Goal: Information Seeking & Learning: Learn about a topic

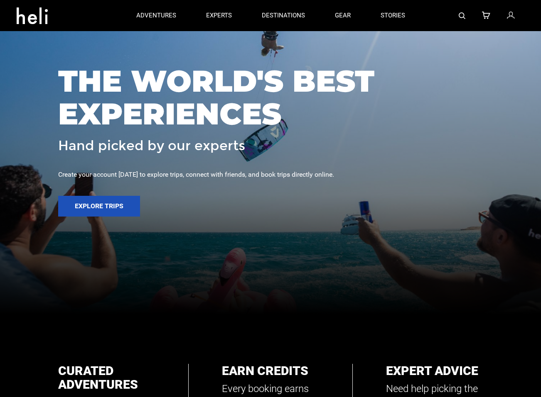
scroll to position [42, 0]
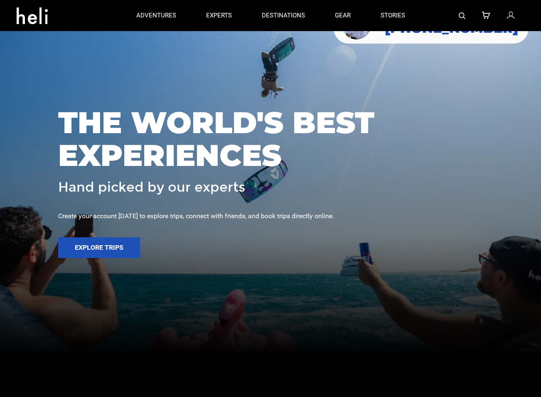
click at [461, 15] on img at bounding box center [461, 15] width 7 height 7
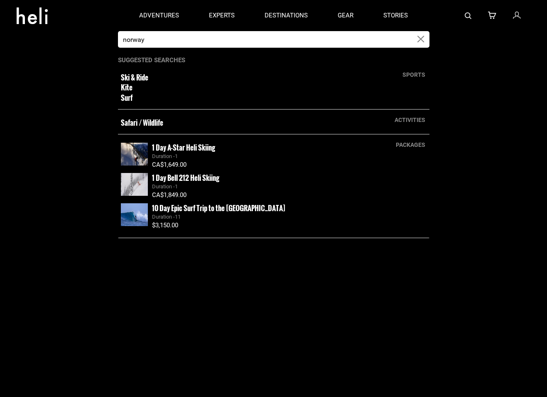
type input "norway"
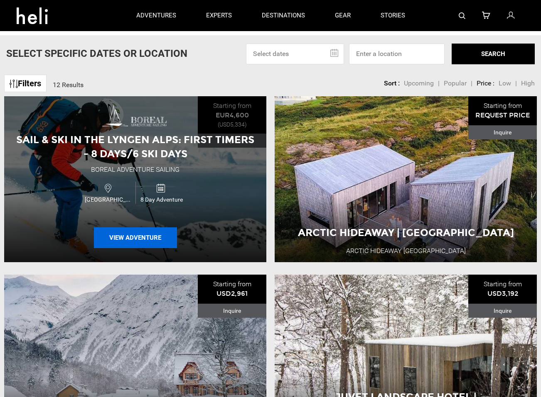
click at [132, 240] on button "View Adventure" at bounding box center [135, 238] width 83 height 21
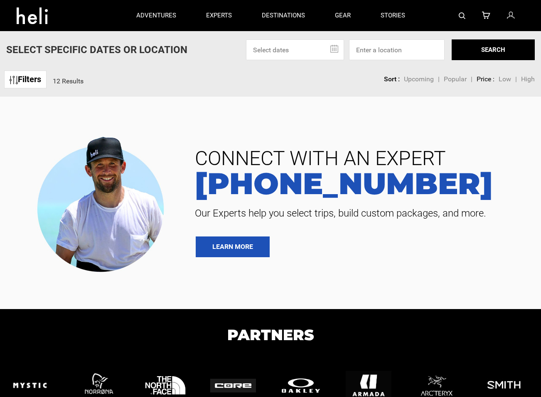
type input "norway"
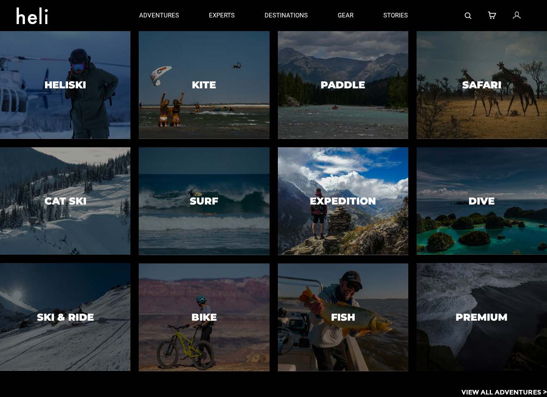
click at [328, 233] on div at bounding box center [342, 201] width 133 height 110
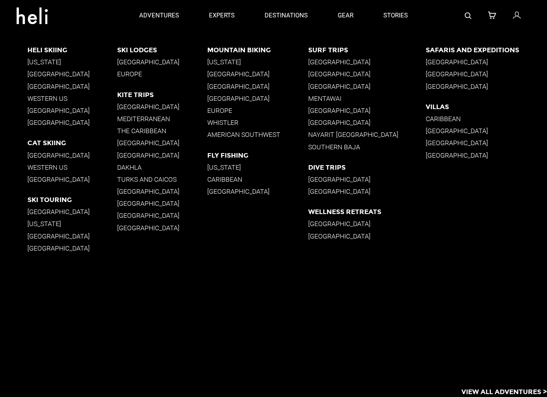
click at [444, 84] on p "[GEOGRAPHIC_DATA]" at bounding box center [486, 87] width 121 height 8
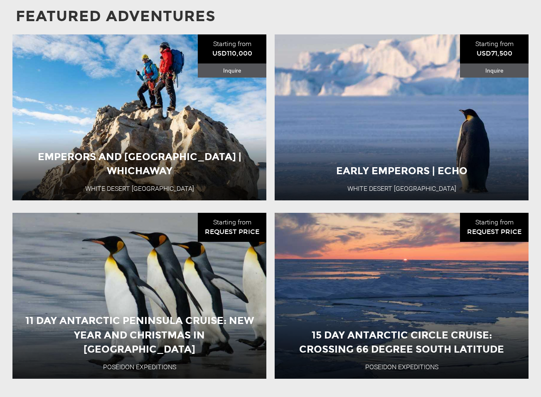
scroll to position [996, 0]
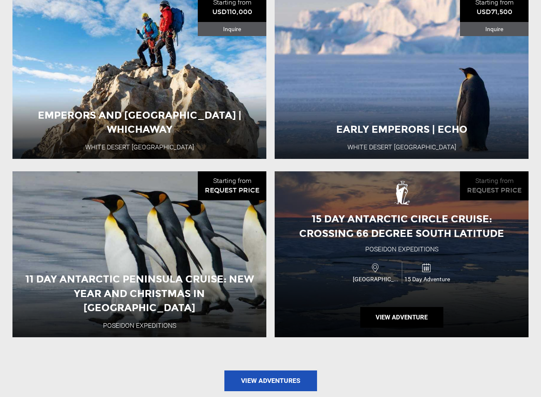
click at [428, 277] on div "Antarctica 15 Day Adventure" at bounding box center [401, 273] width 152 height 28
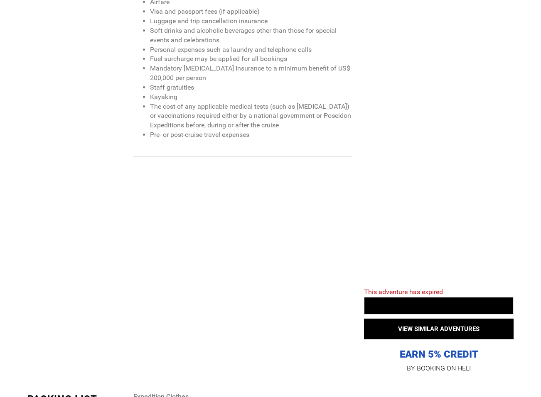
scroll to position [1329, 0]
